Goal: Complete application form: Complete application form

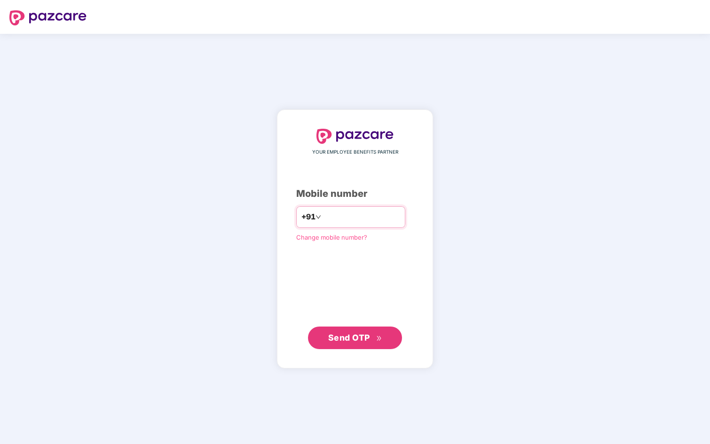
click at [350, 214] on input "number" at bounding box center [361, 217] width 77 height 15
type input "**********"
click at [352, 332] on span "Send OTP" at bounding box center [355, 337] width 54 height 13
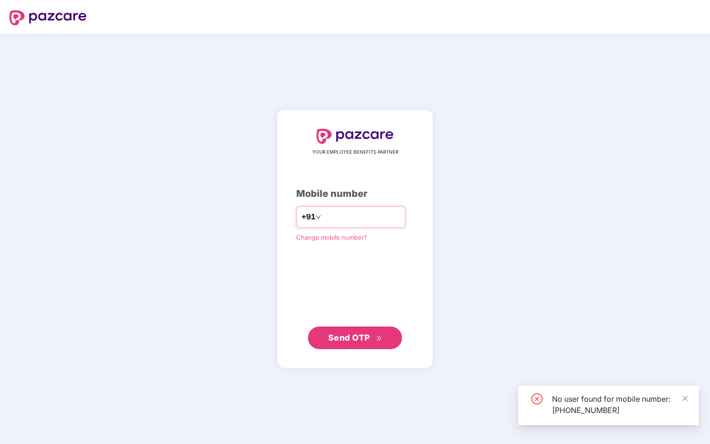
click at [339, 218] on input "**********" at bounding box center [361, 217] width 77 height 15
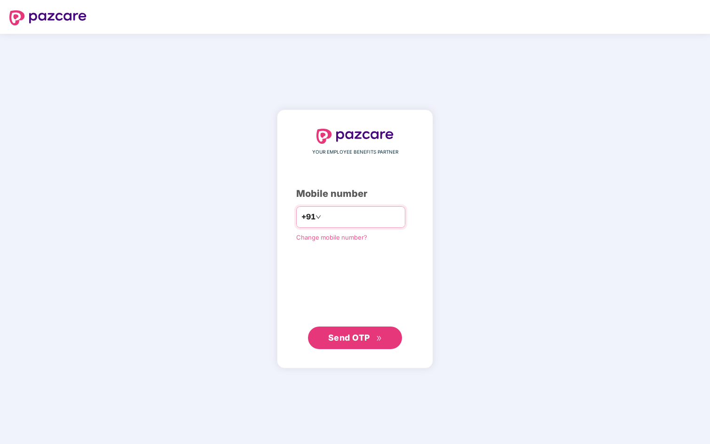
type input "**********"
click at [352, 336] on span "Send OTP" at bounding box center [349, 338] width 42 height 10
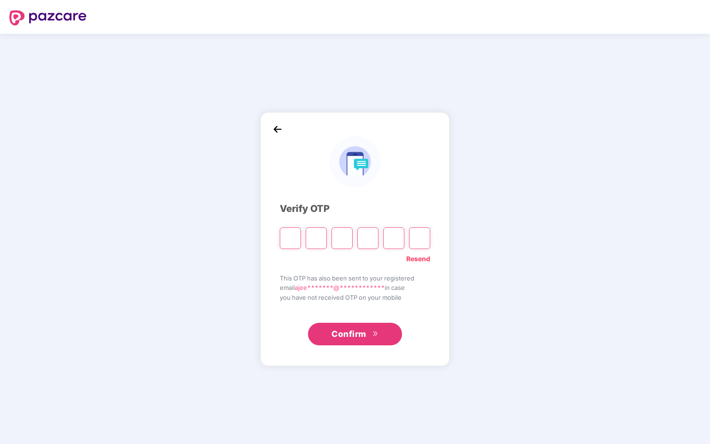
type input "*"
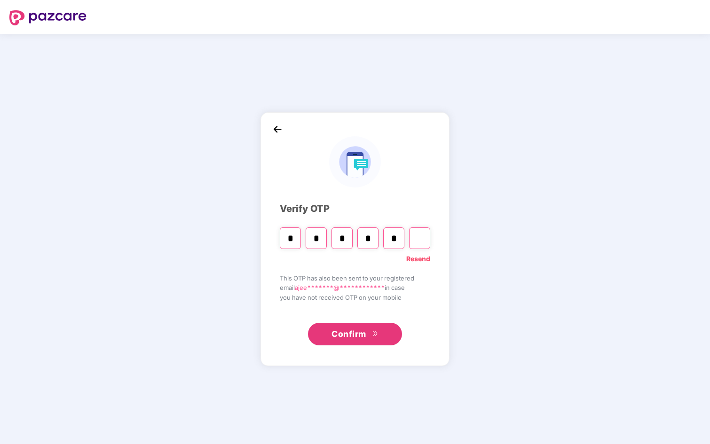
type input "*"
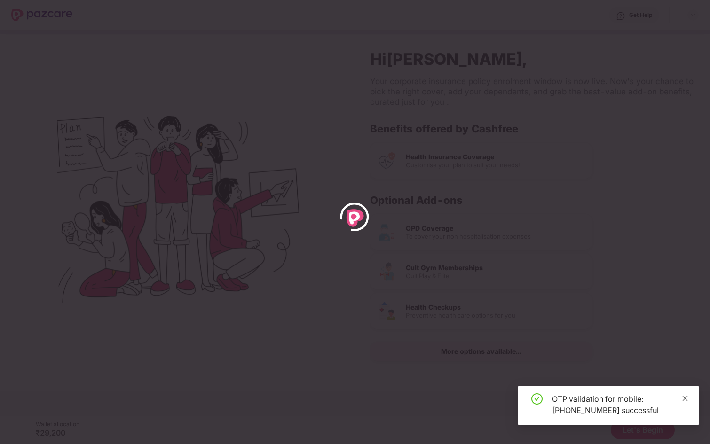
click at [684, 399] on icon "close" at bounding box center [685, 398] width 5 height 5
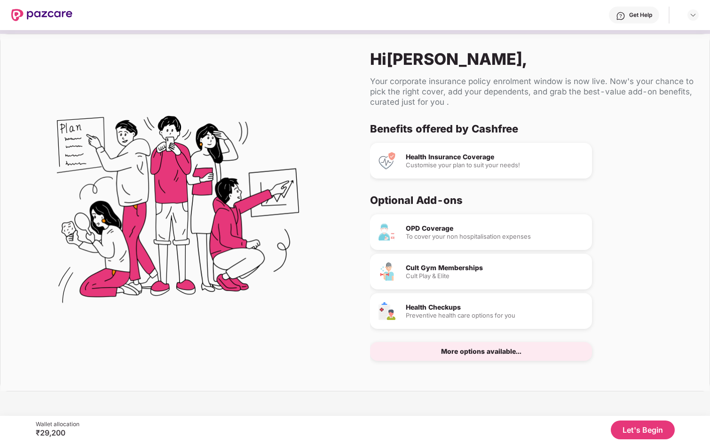
click at [644, 431] on button "Let's Begin" at bounding box center [643, 430] width 64 height 19
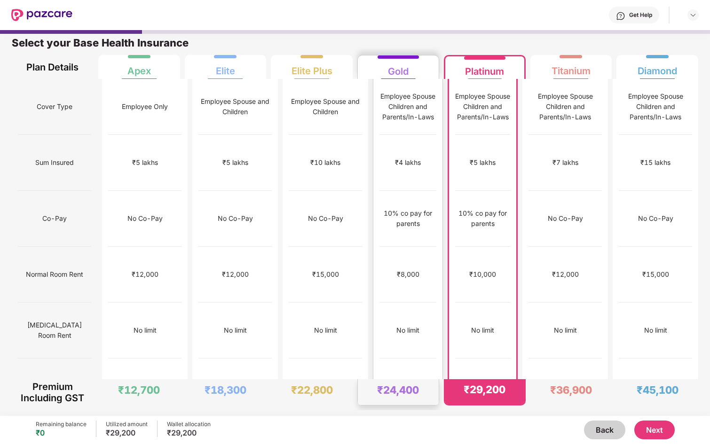
click at [386, 138] on div "₹4 lakhs" at bounding box center [407, 163] width 57 height 56
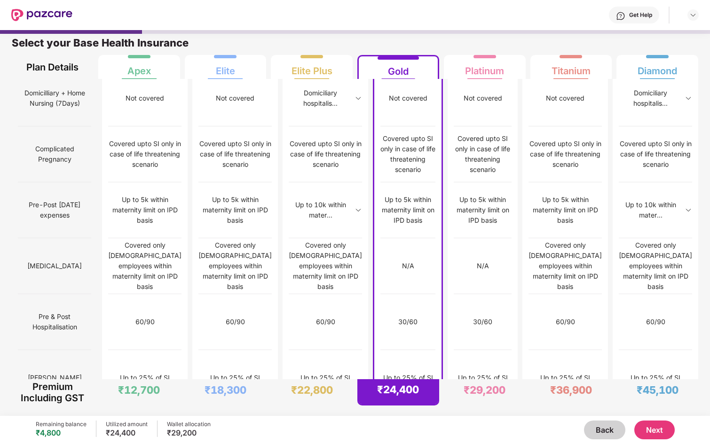
scroll to position [840, 0]
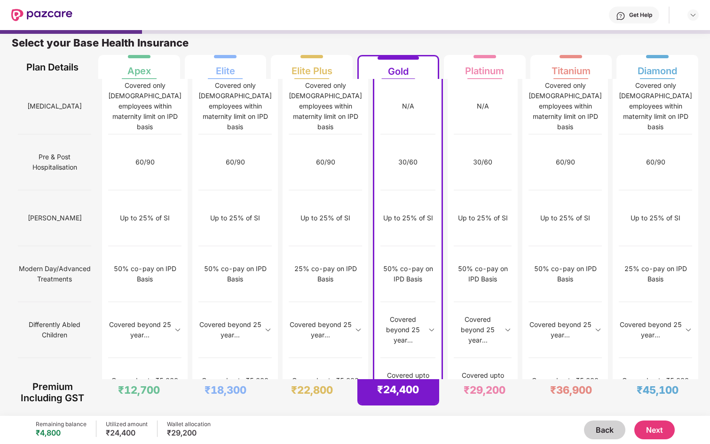
click at [656, 424] on button "Next" at bounding box center [654, 430] width 40 height 19
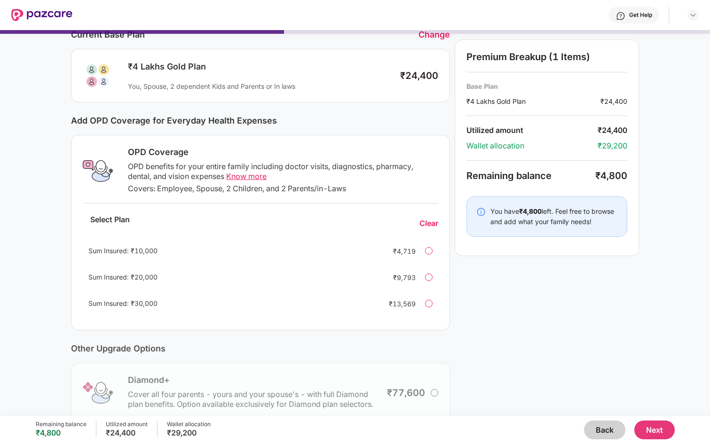
scroll to position [46, 0]
click at [426, 254] on div at bounding box center [429, 252] width 8 height 8
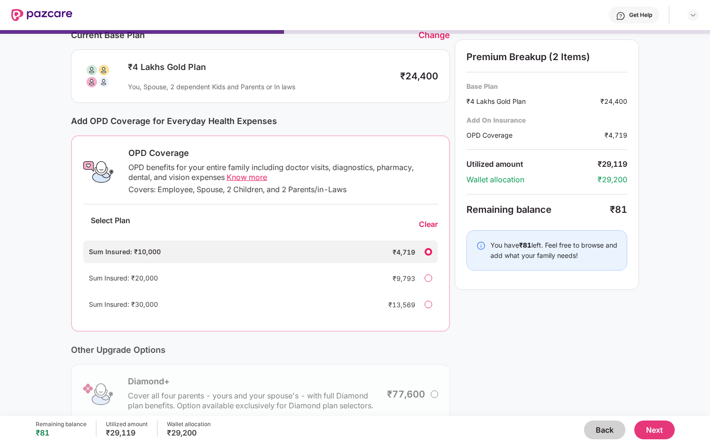
click at [425, 222] on div "Clear" at bounding box center [428, 225] width 19 height 10
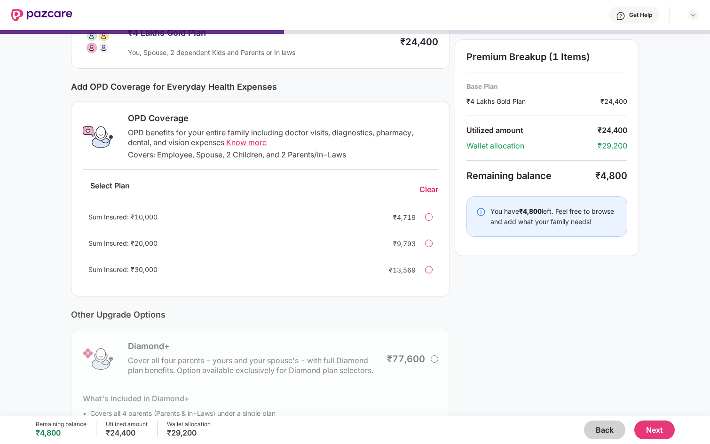
scroll to position [133, 0]
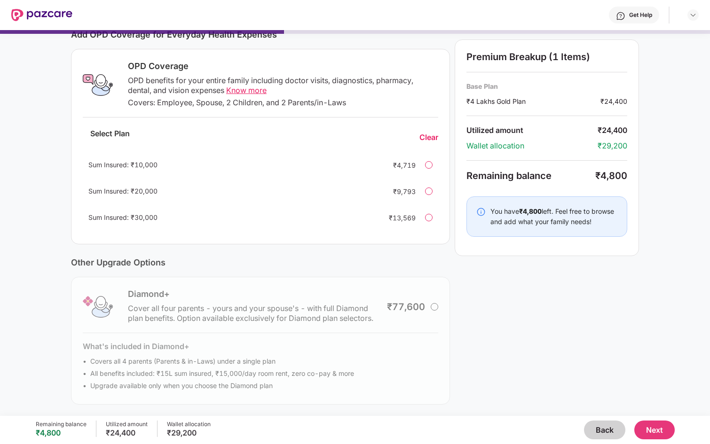
click at [655, 429] on button "Next" at bounding box center [654, 430] width 40 height 19
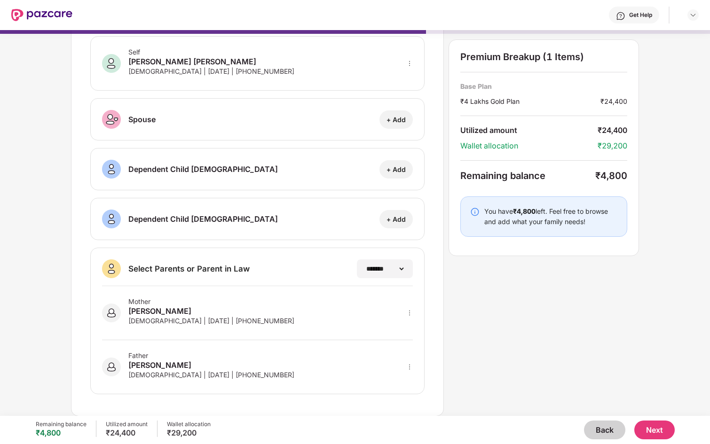
scroll to position [0, 0]
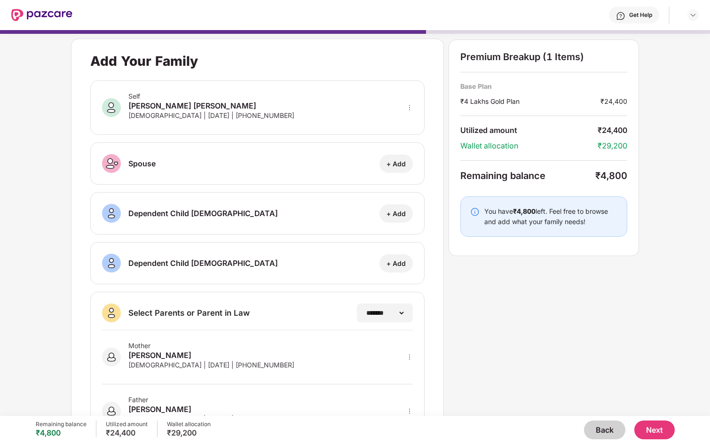
click at [652, 428] on button "Next" at bounding box center [654, 430] width 40 height 19
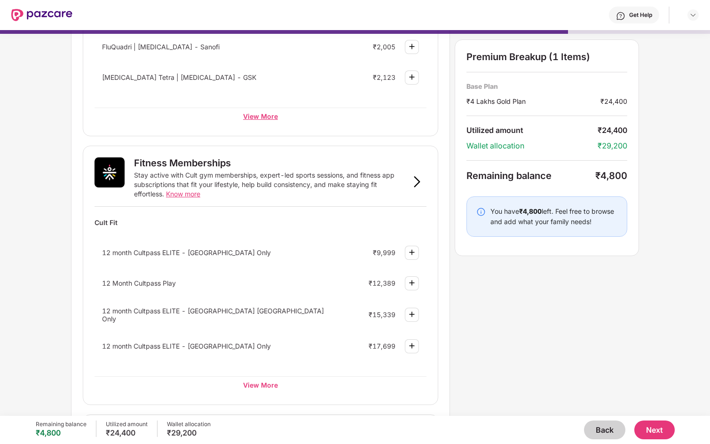
scroll to position [251, 0]
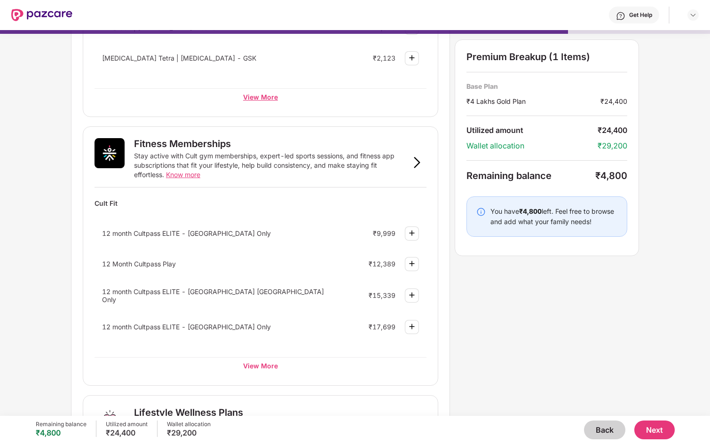
click at [270, 99] on div "View More" at bounding box center [261, 96] width 332 height 17
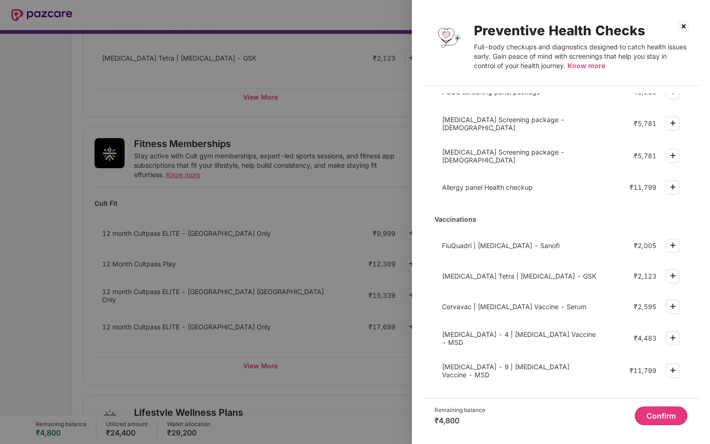
scroll to position [0, 0]
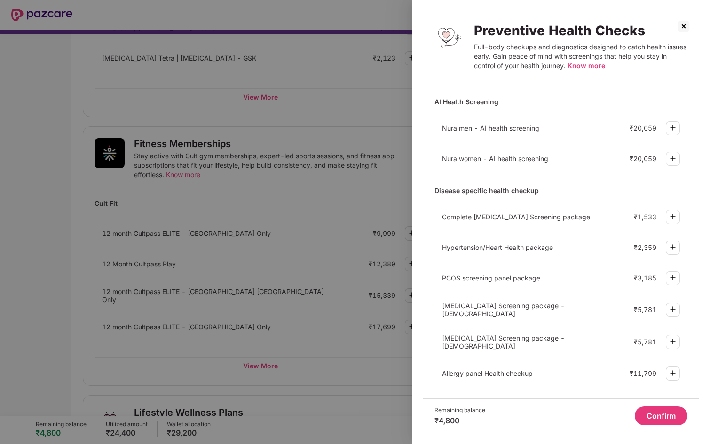
click at [685, 28] on img at bounding box center [683, 26] width 15 height 15
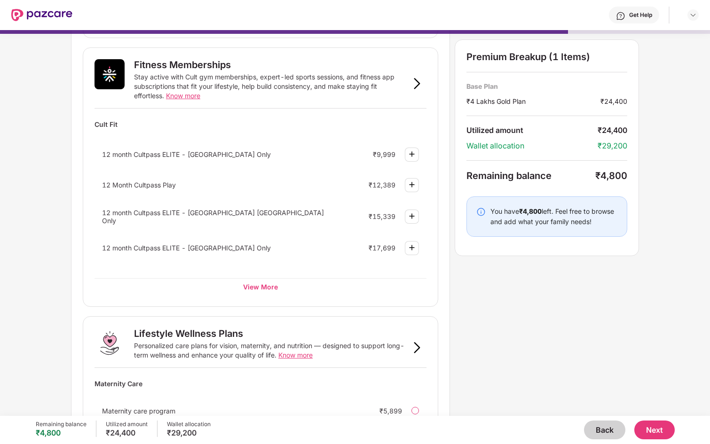
scroll to position [473, 0]
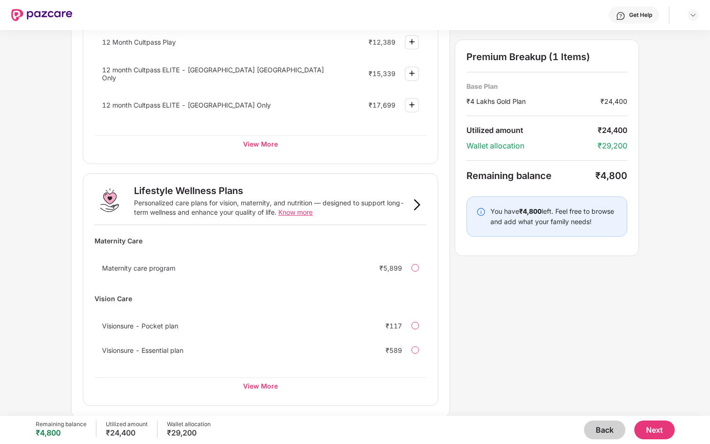
click at [600, 423] on button "Back" at bounding box center [604, 430] width 41 height 19
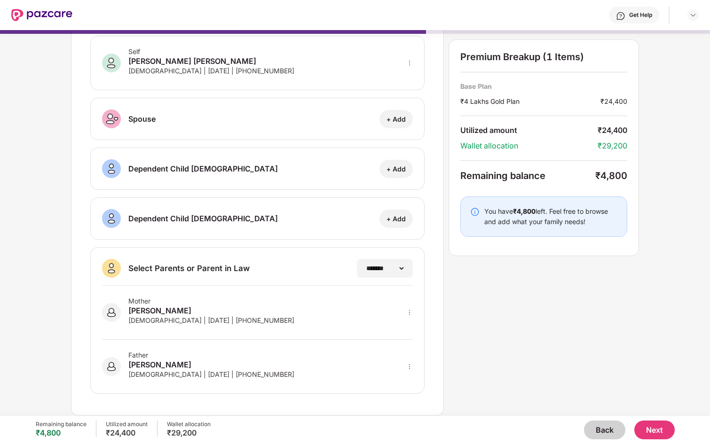
scroll to position [44, 0]
click at [599, 428] on button "Back" at bounding box center [604, 430] width 41 height 19
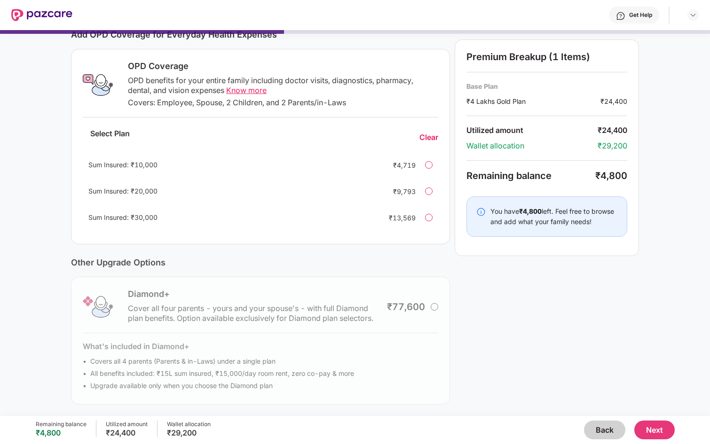
click at [599, 428] on button "Back" at bounding box center [604, 430] width 41 height 19
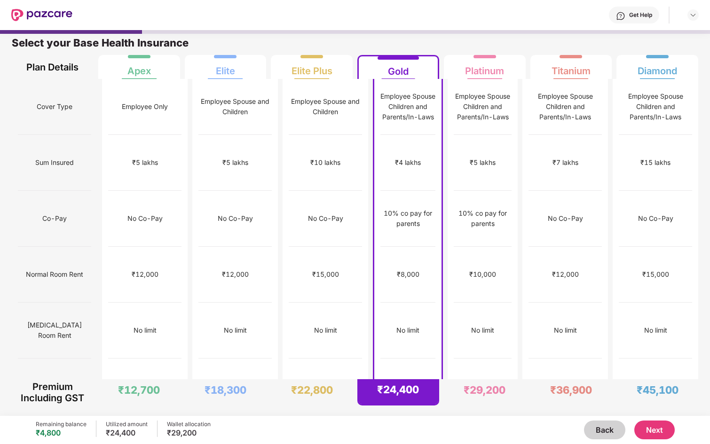
scroll to position [5, 0]
click at [490, 140] on div "₹5 lakhs" at bounding box center [482, 163] width 57 height 56
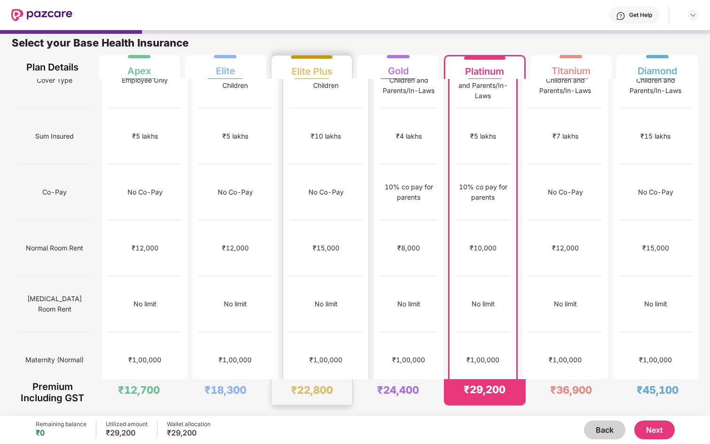
scroll to position [0, 0]
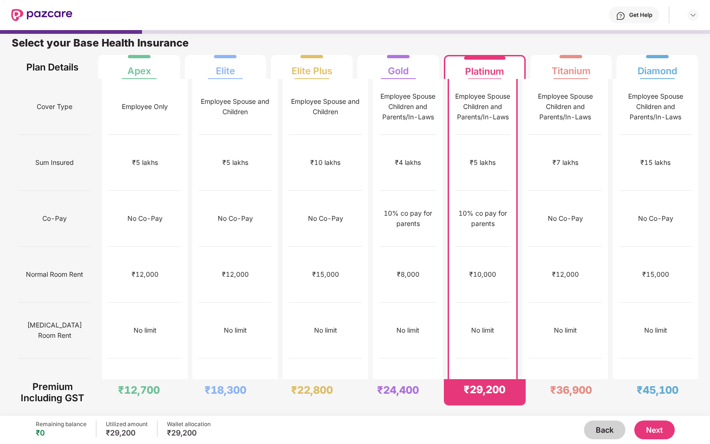
click at [654, 429] on button "Next" at bounding box center [654, 430] width 40 height 19
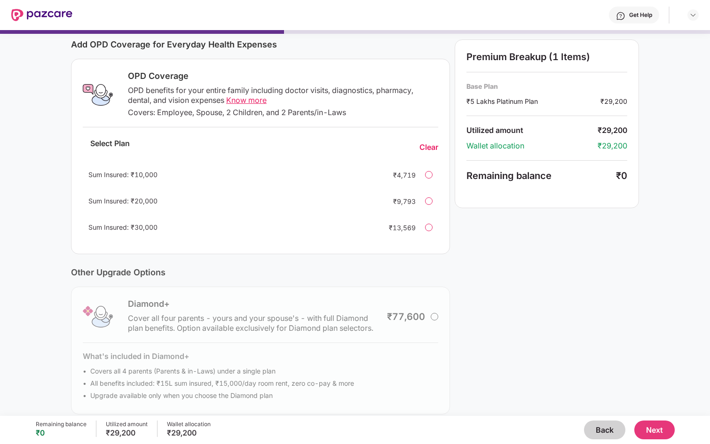
scroll to position [133, 0]
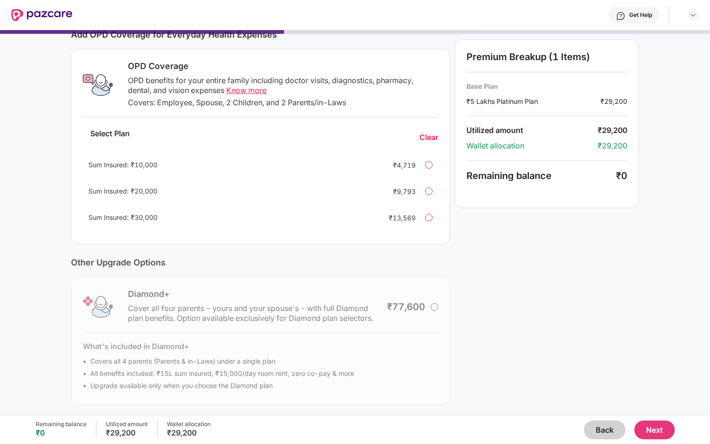
click at [666, 433] on button "Next" at bounding box center [654, 430] width 40 height 19
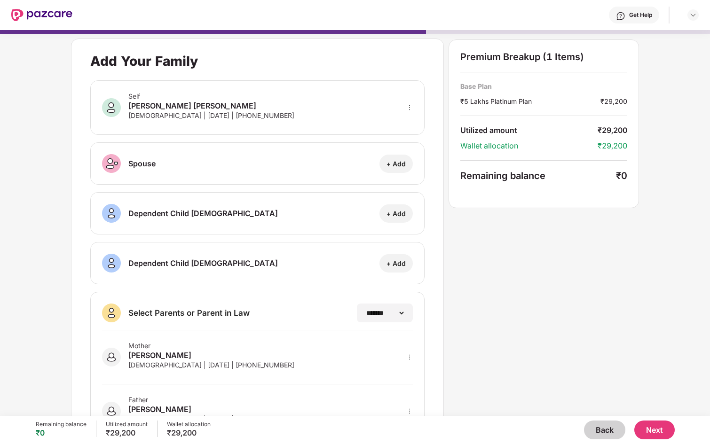
scroll to position [44, 0]
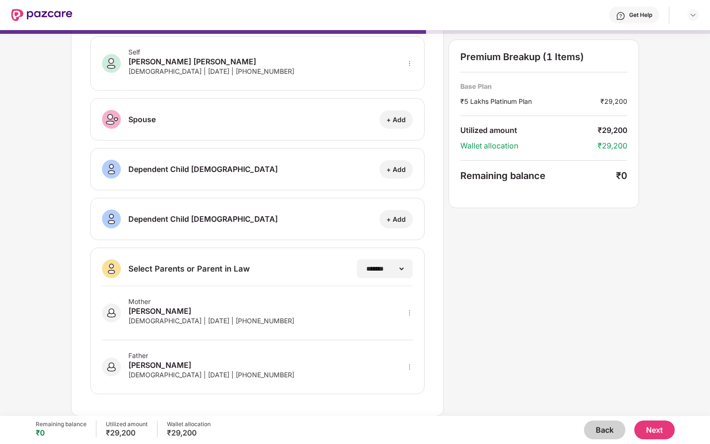
click at [665, 430] on button "Next" at bounding box center [654, 430] width 40 height 19
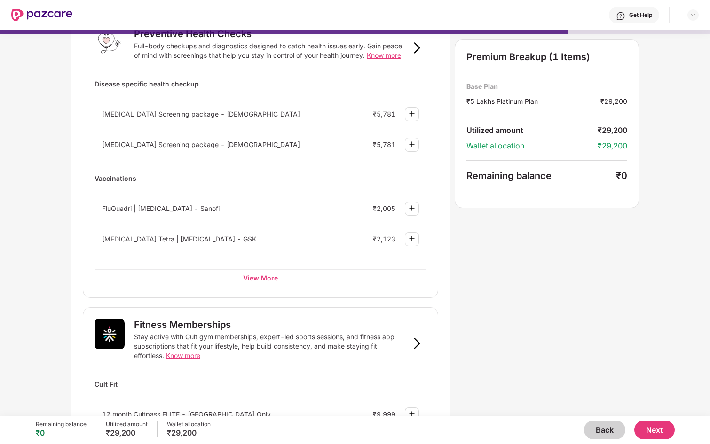
scroll to position [0, 0]
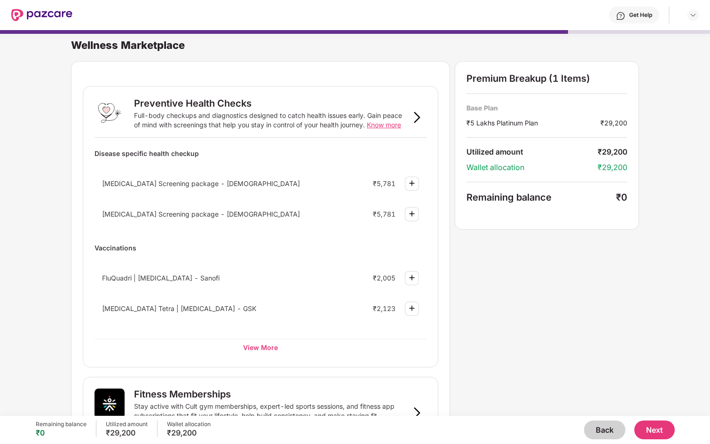
click at [665, 433] on button "Next" at bounding box center [654, 430] width 40 height 19
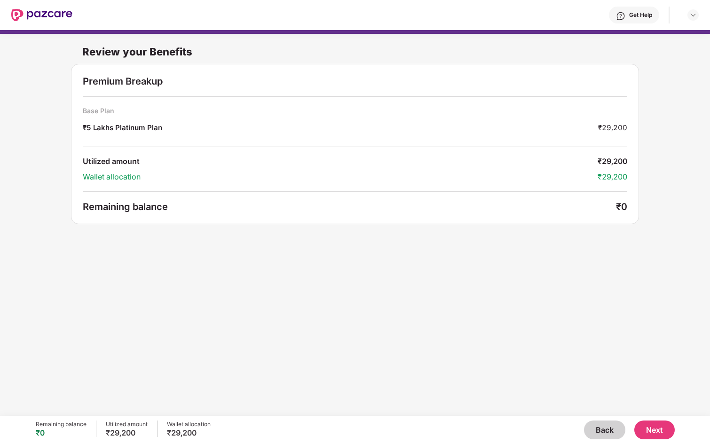
click at [656, 430] on button "Next" at bounding box center [654, 430] width 40 height 19
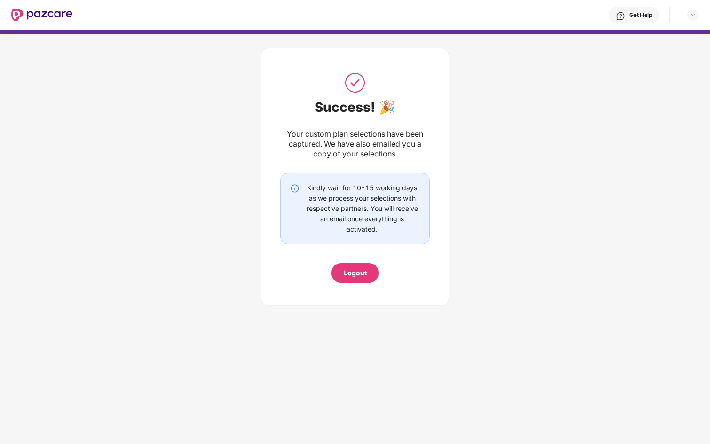
click at [359, 271] on div "Logout" at bounding box center [355, 273] width 23 height 10
